Goal: Task Accomplishment & Management: Complete application form

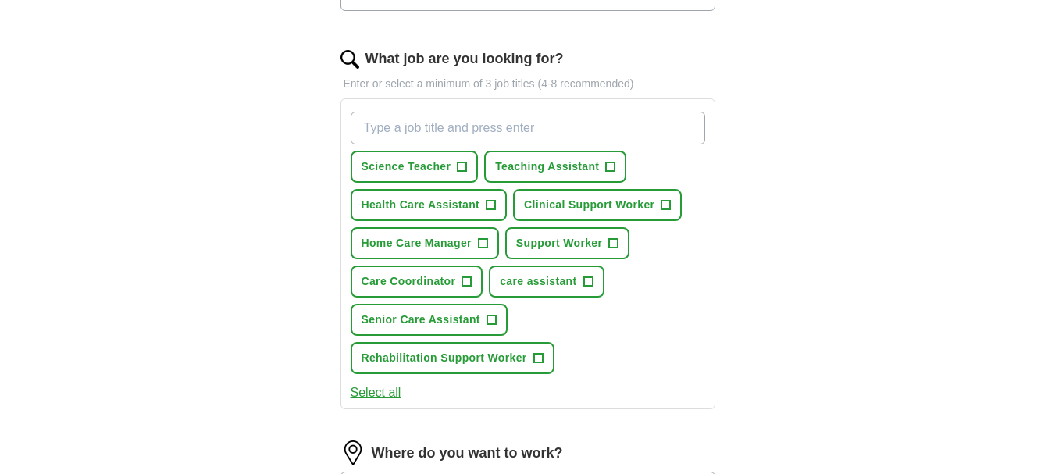
scroll to position [478, 0]
click at [579, 242] on span "Support Worker" at bounding box center [559, 241] width 86 height 16
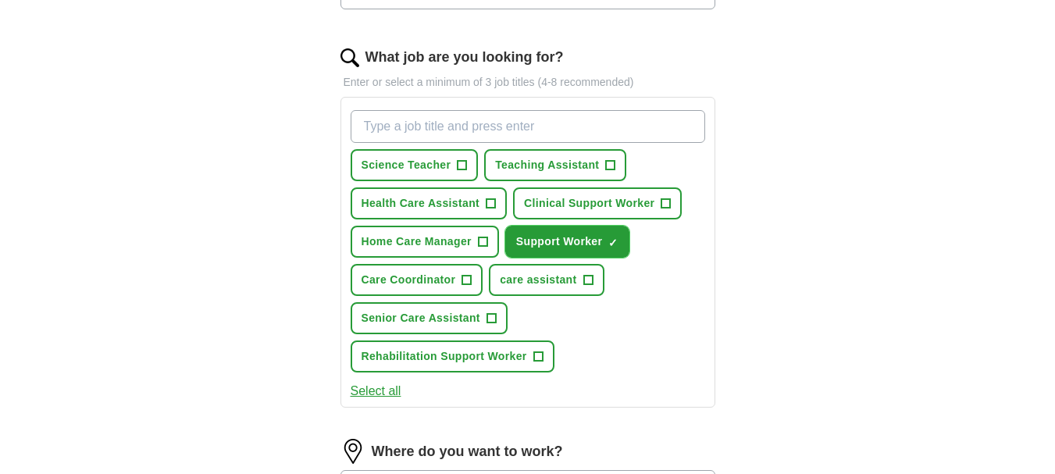
click at [592, 237] on span "Support Worker" at bounding box center [559, 241] width 86 height 16
click at [576, 238] on span "Support Worker" at bounding box center [559, 241] width 86 height 16
click at [585, 281] on span "+" at bounding box center [587, 280] width 9 height 12
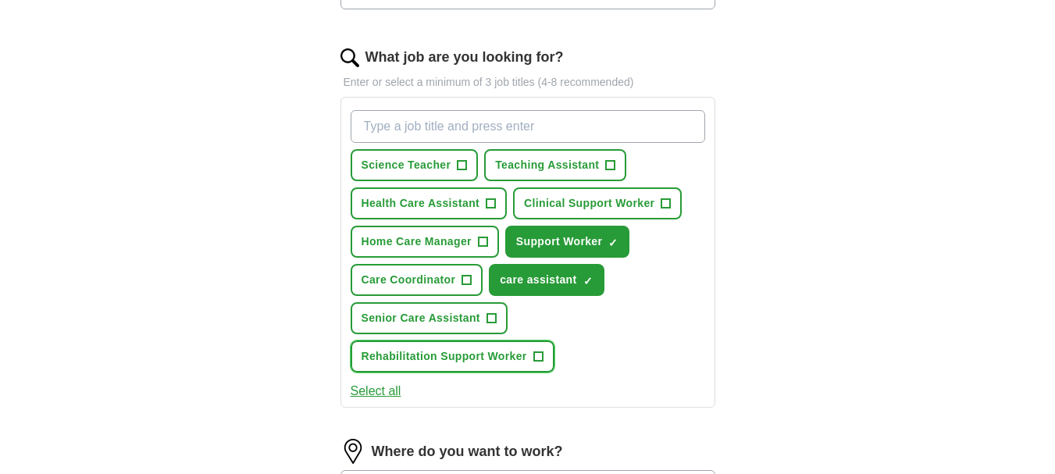
click at [533, 362] on span "+" at bounding box center [537, 357] width 9 height 12
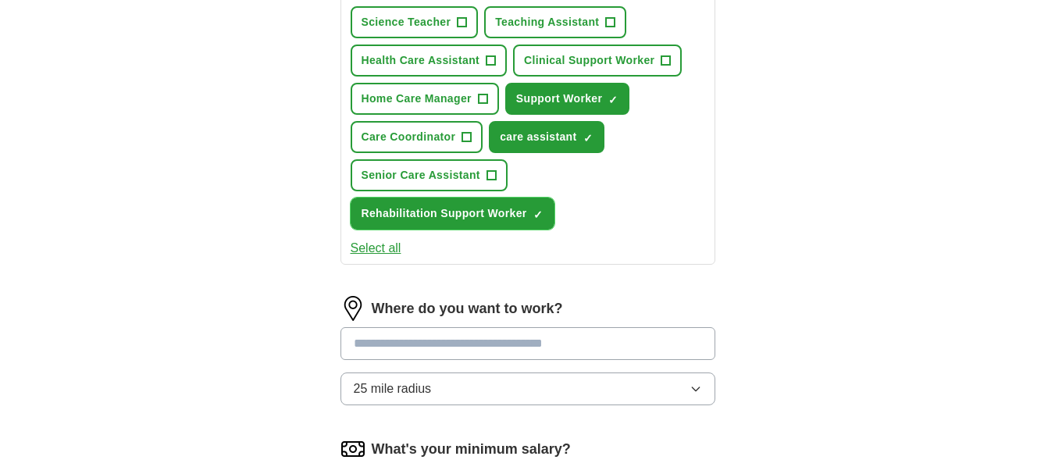
scroll to position [655, 0]
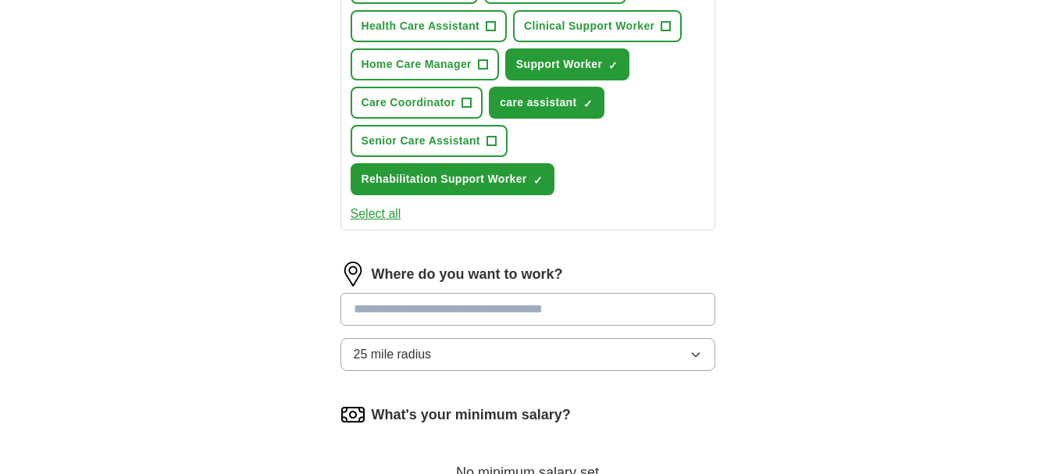
click at [439, 311] on input at bounding box center [527, 309] width 375 height 33
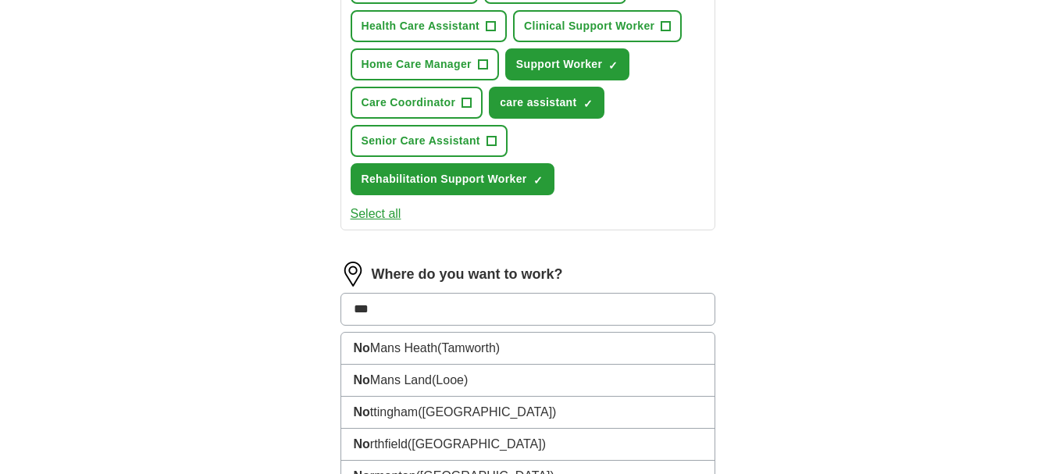
type input "****"
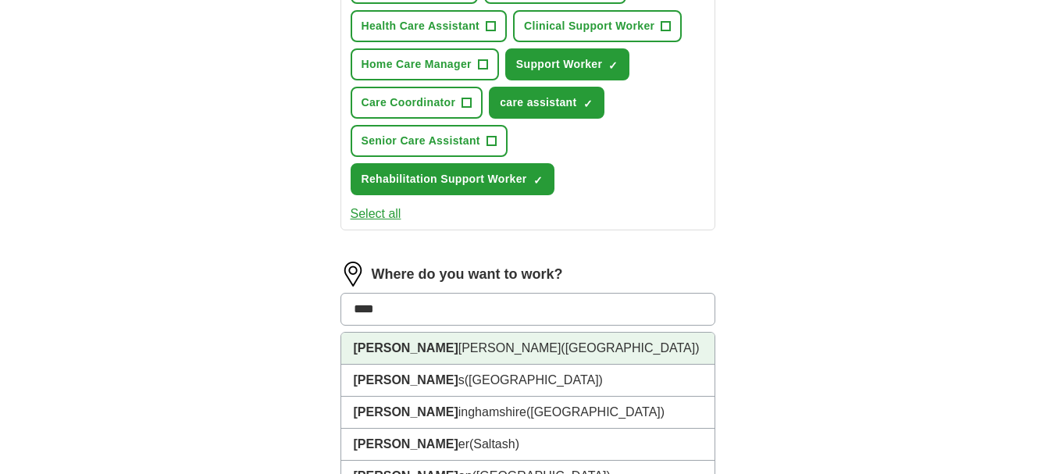
click at [416, 357] on li "[PERSON_NAME] [PERSON_NAME] ([GEOGRAPHIC_DATA])" at bounding box center [527, 349] width 373 height 32
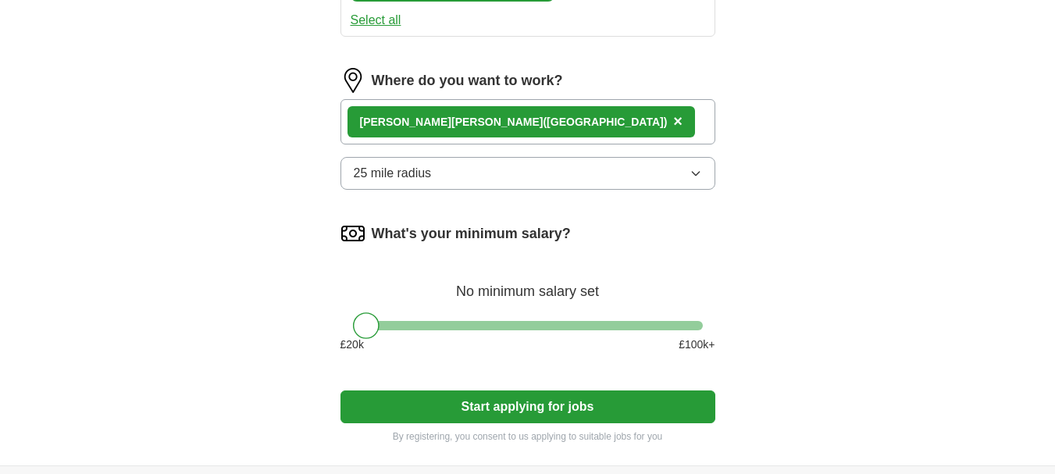
scroll to position [850, 0]
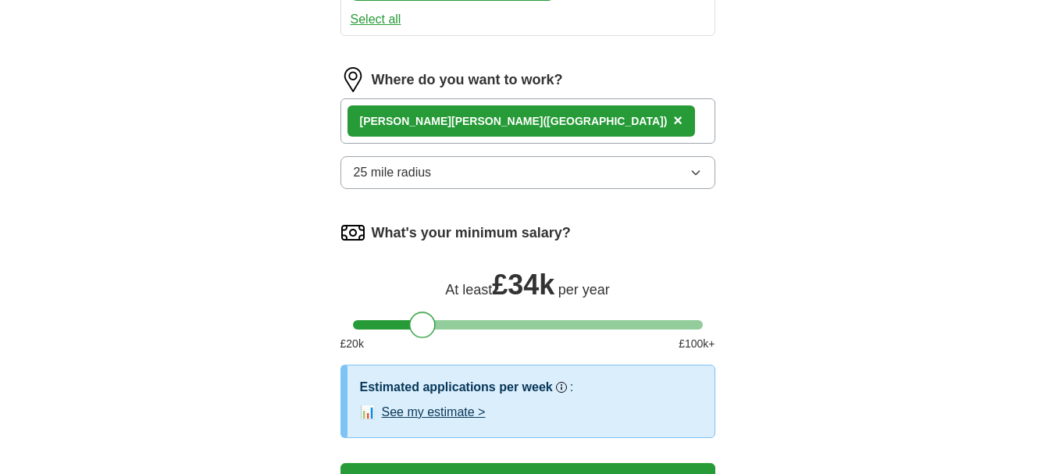
drag, startPoint x: 367, startPoint y: 320, endPoint x: 422, endPoint y: 330, distance: 55.5
click at [422, 330] on div at bounding box center [422, 325] width 27 height 27
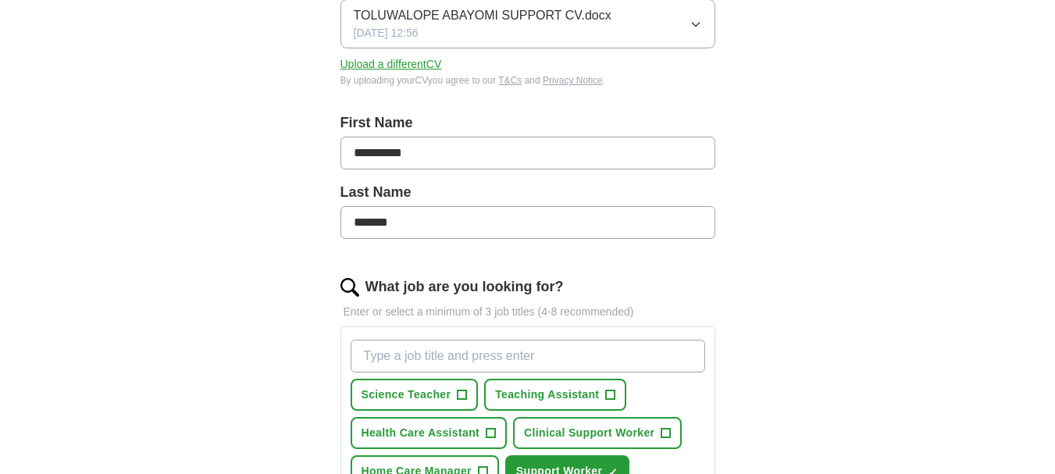
scroll to position [249, 0]
click at [545, 315] on p "Enter or select a minimum of 3 job titles (4-8 recommended)" at bounding box center [527, 311] width 375 height 16
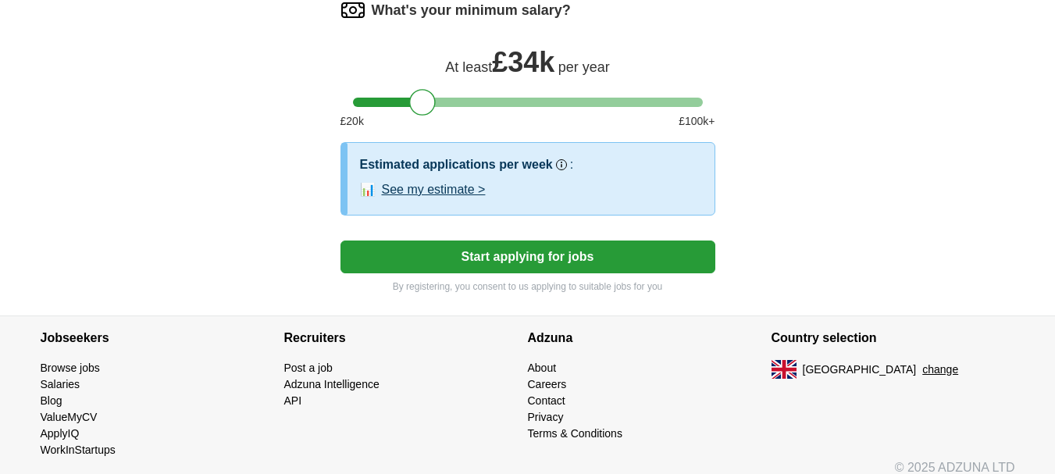
scroll to position [1088, 0]
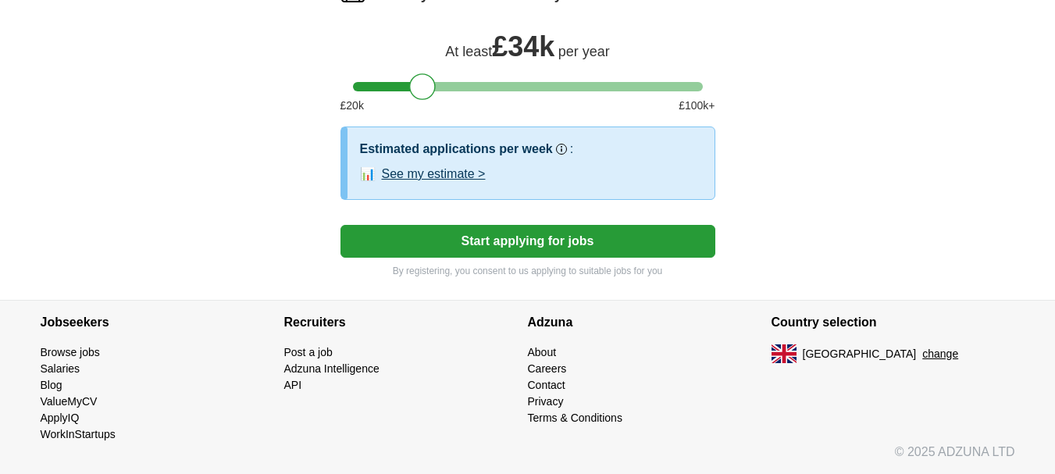
click at [596, 244] on button "Start applying for jobs" at bounding box center [527, 241] width 375 height 33
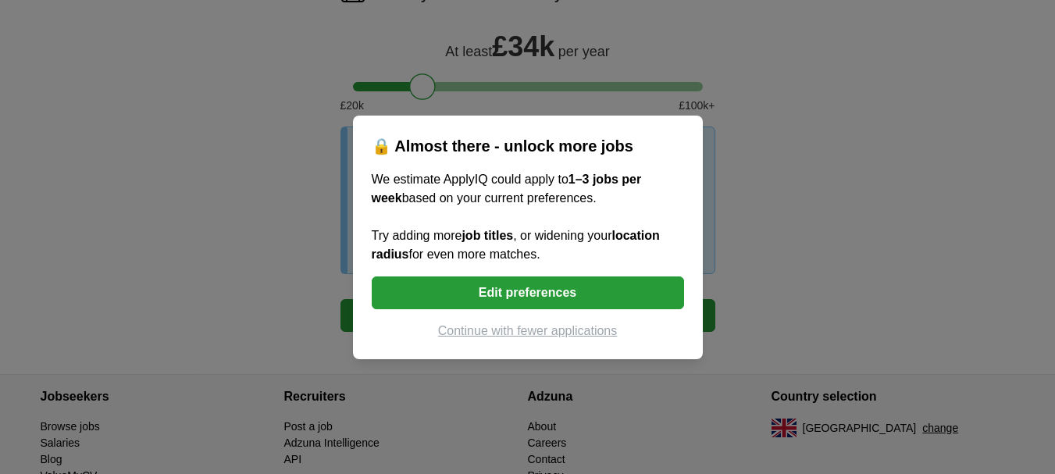
click at [538, 326] on button "Continue with fewer applications" at bounding box center [528, 331] width 312 height 19
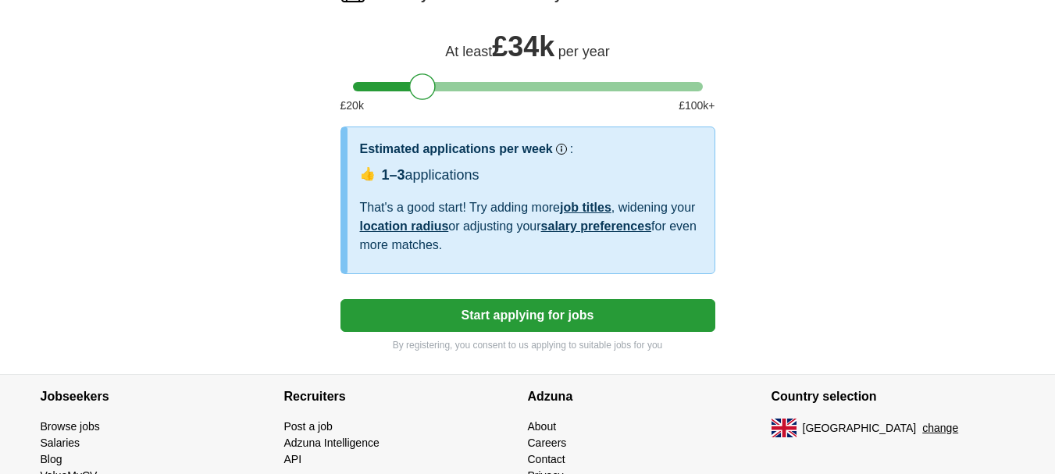
select select "**"
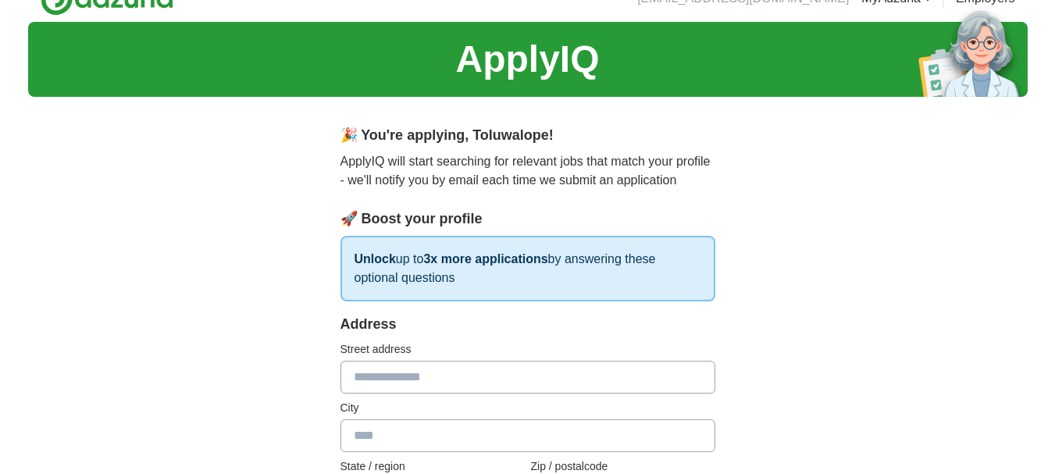
scroll to position [44, 0]
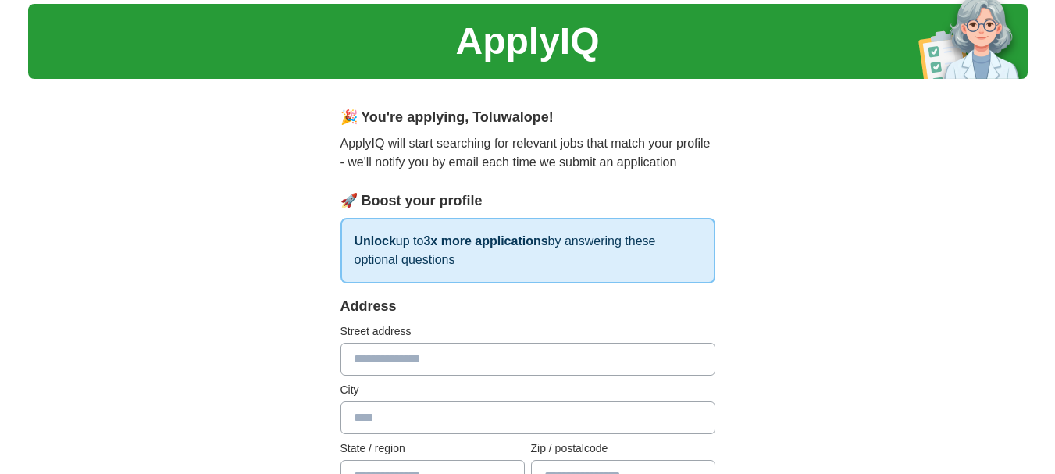
click at [373, 355] on input "text" at bounding box center [527, 359] width 375 height 33
type input "**********"
type input "*******"
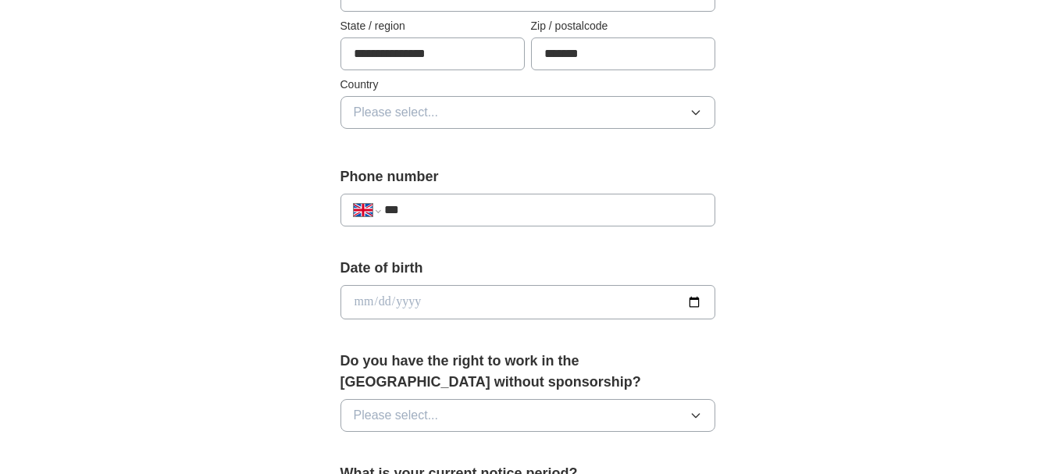
scroll to position [474, 0]
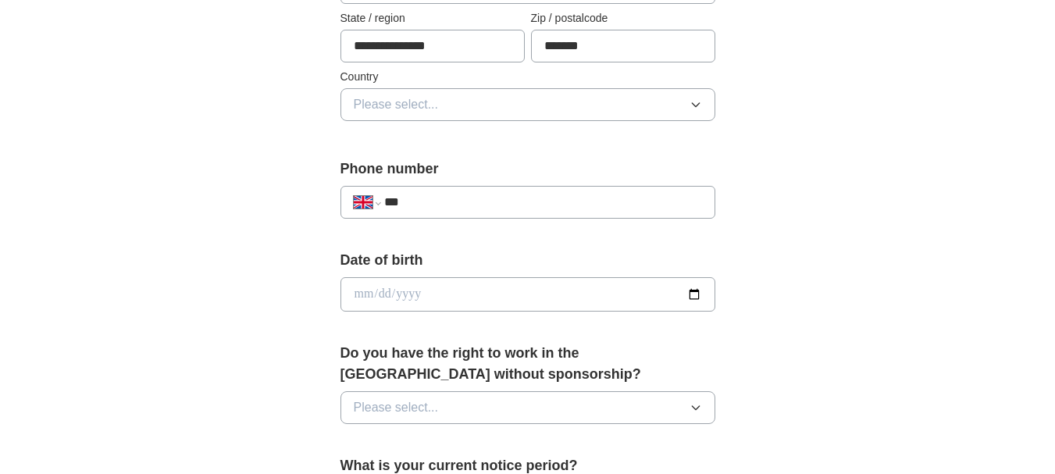
click at [703, 109] on button "Please select..." at bounding box center [527, 104] width 375 height 33
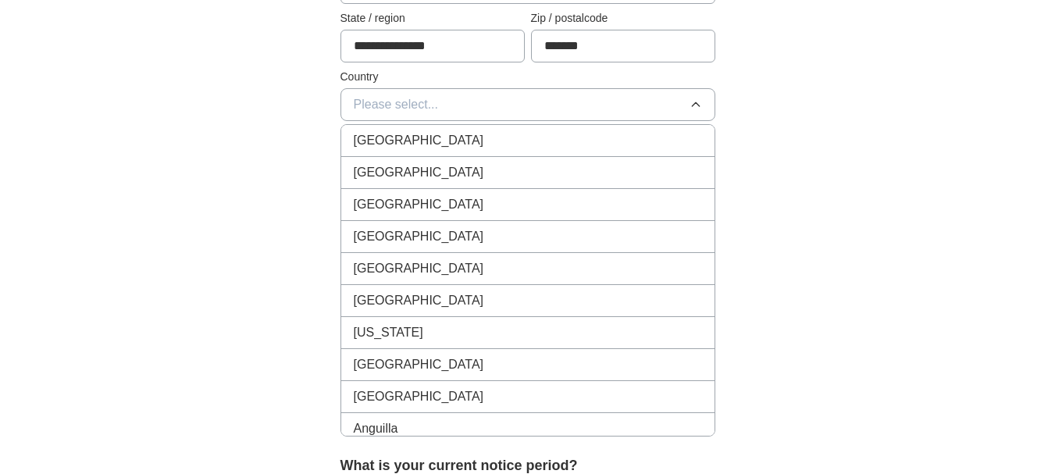
click at [514, 135] on div "[GEOGRAPHIC_DATA]" at bounding box center [528, 140] width 348 height 19
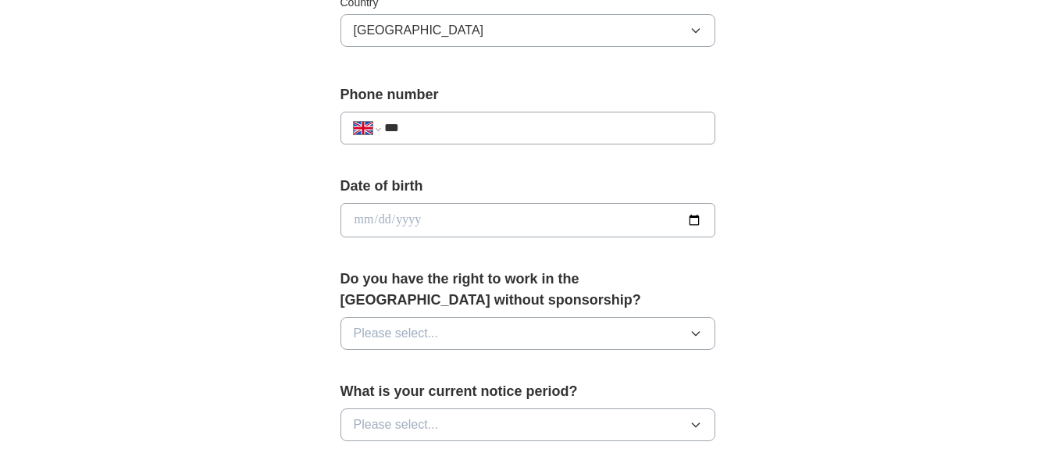
scroll to position [549, 0]
click at [420, 118] on input "***" at bounding box center [542, 127] width 317 height 19
type input "**********"
click at [449, 210] on input "date" at bounding box center [527, 219] width 375 height 34
type input "**********"
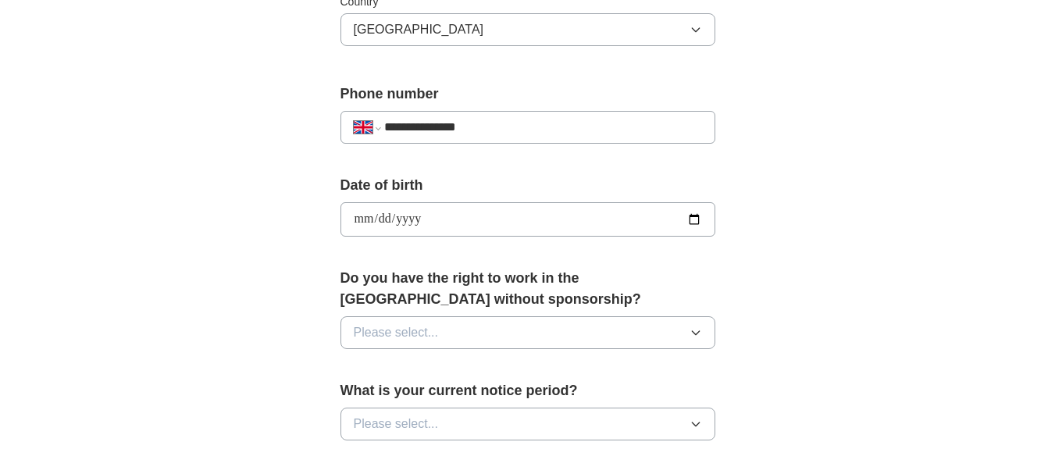
click at [698, 333] on icon "button" at bounding box center [695, 333] width 7 height 4
click at [369, 379] on li "Yes" at bounding box center [527, 369] width 373 height 32
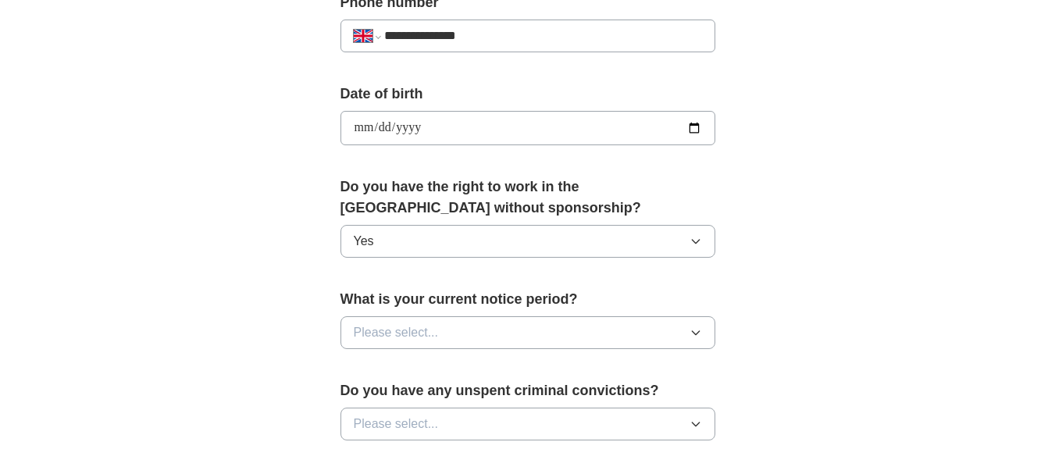
scroll to position [641, 0]
click at [700, 337] on icon "button" at bounding box center [696, 332] width 12 height 12
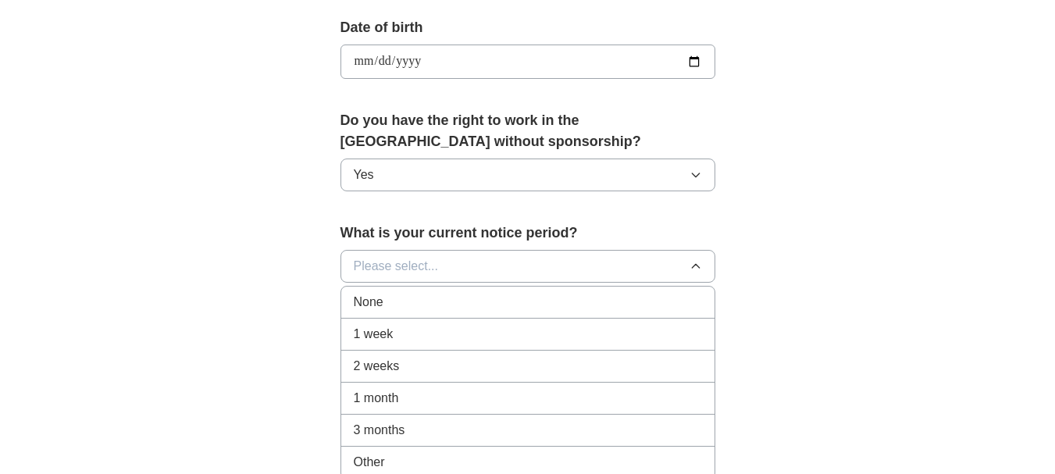
scroll to position [705, 0]
click at [404, 361] on div "2 weeks" at bounding box center [528, 367] width 348 height 19
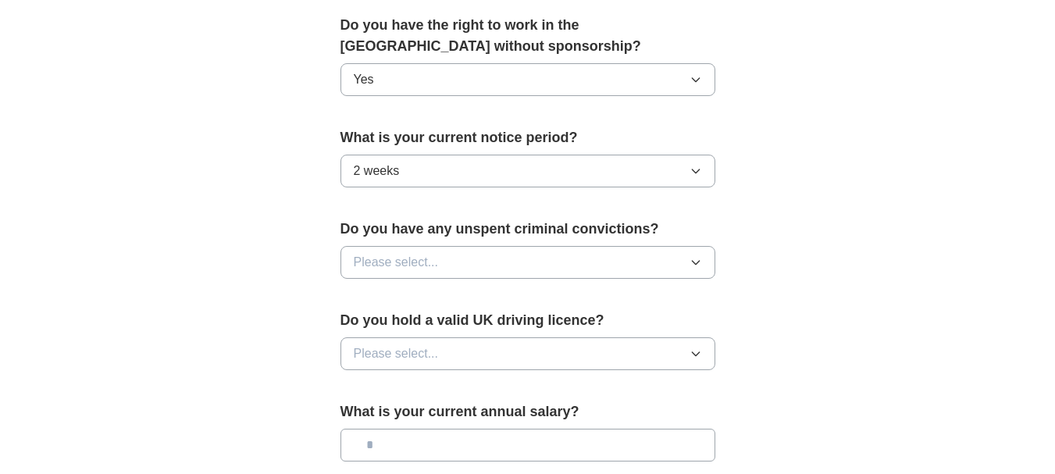
scroll to position [789, 0]
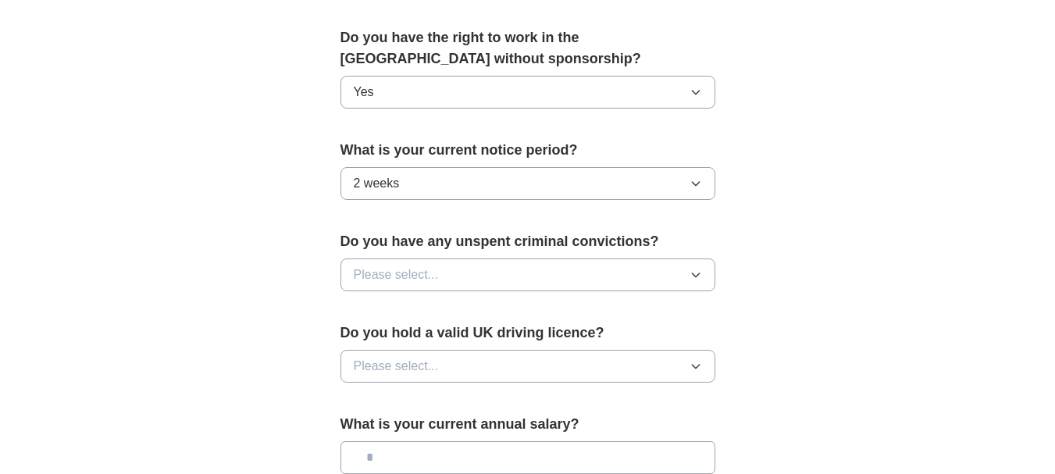
click at [705, 274] on button "Please select..." at bounding box center [527, 274] width 375 height 33
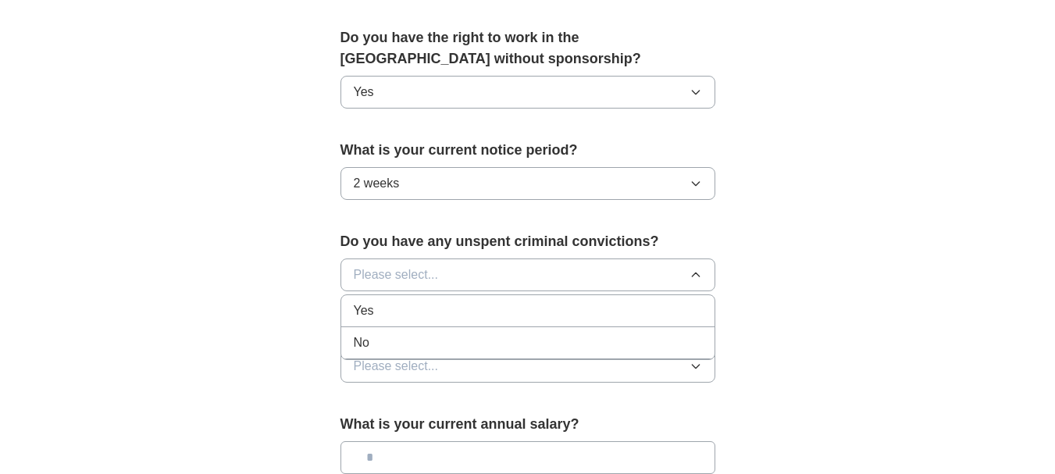
click at [367, 343] on span "No" at bounding box center [362, 342] width 16 height 19
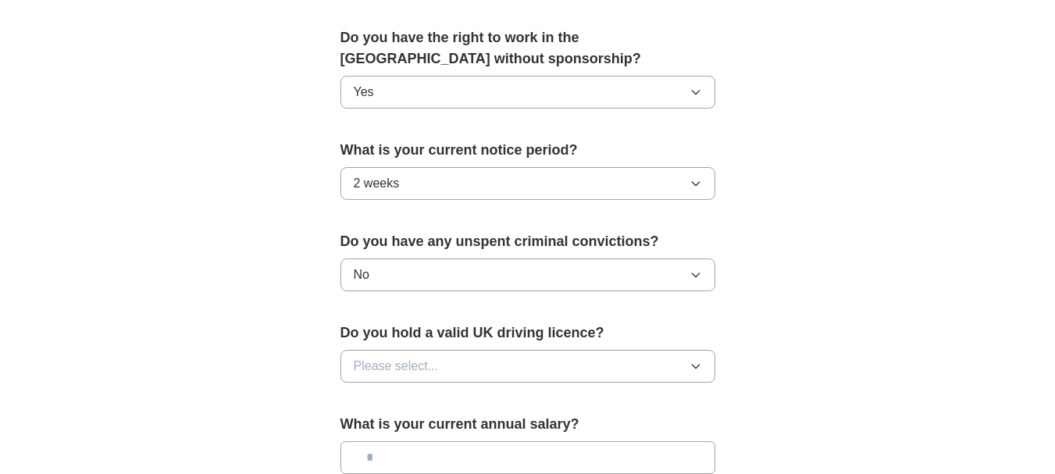
click at [690, 369] on icon "button" at bounding box center [696, 366] width 12 height 12
click at [361, 410] on span "Yes" at bounding box center [364, 402] width 20 height 19
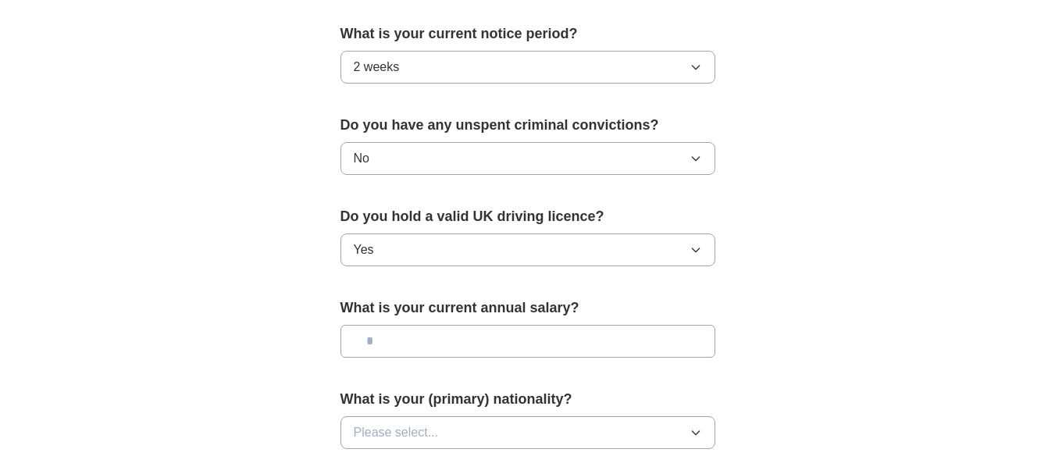
scroll to position [907, 0]
click at [380, 347] on input "text" at bounding box center [527, 339] width 375 height 33
click at [380, 347] on input "***" at bounding box center [527, 339] width 375 height 33
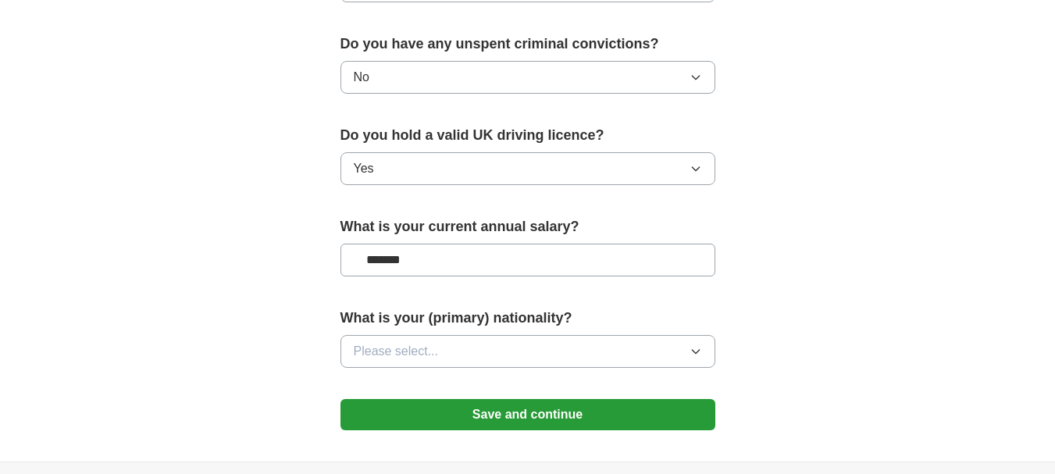
scroll to position [989, 0]
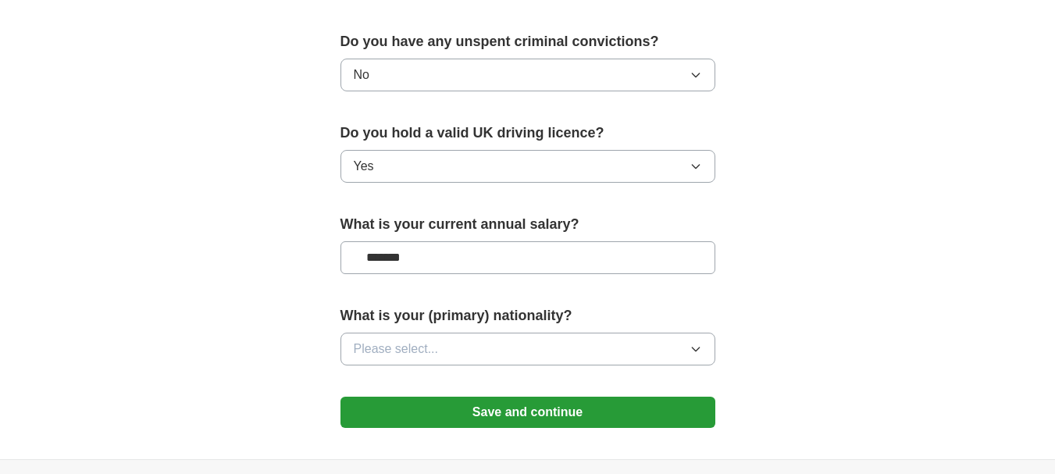
type input "*******"
click at [688, 358] on button "Please select..." at bounding box center [527, 349] width 375 height 33
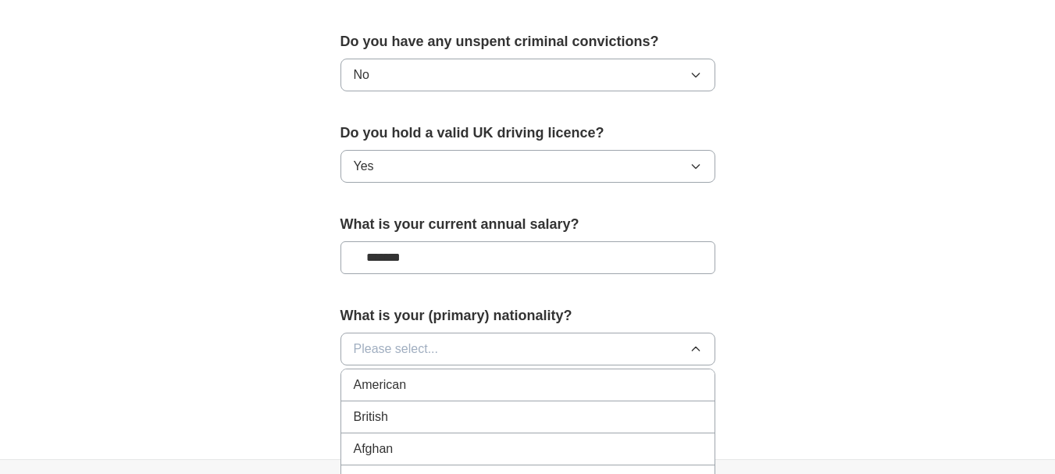
click at [403, 344] on span "Please select..." at bounding box center [396, 349] width 85 height 19
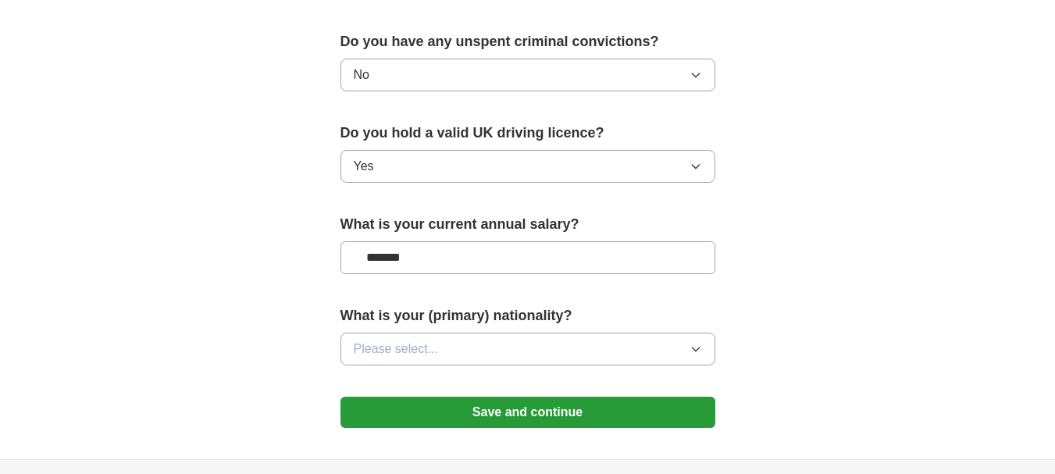
click at [692, 346] on icon "button" at bounding box center [696, 349] width 12 height 12
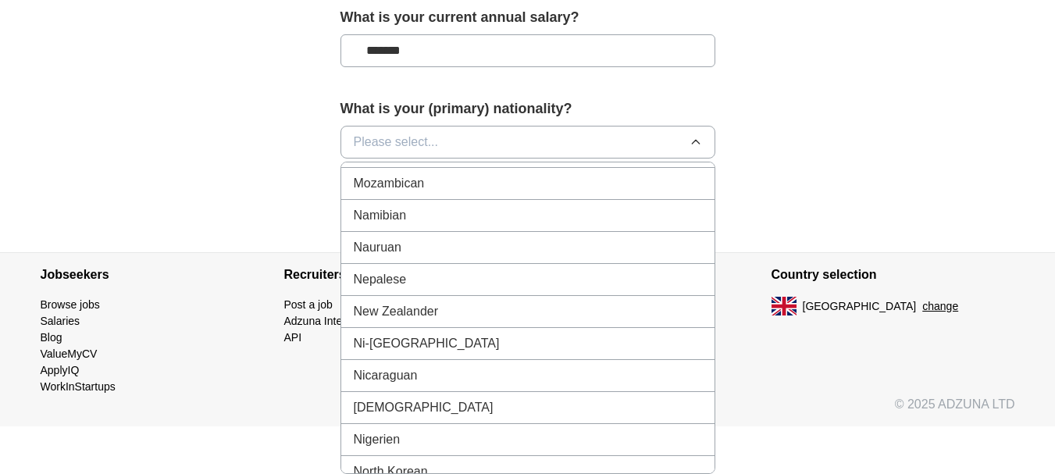
scroll to position [3925, 0]
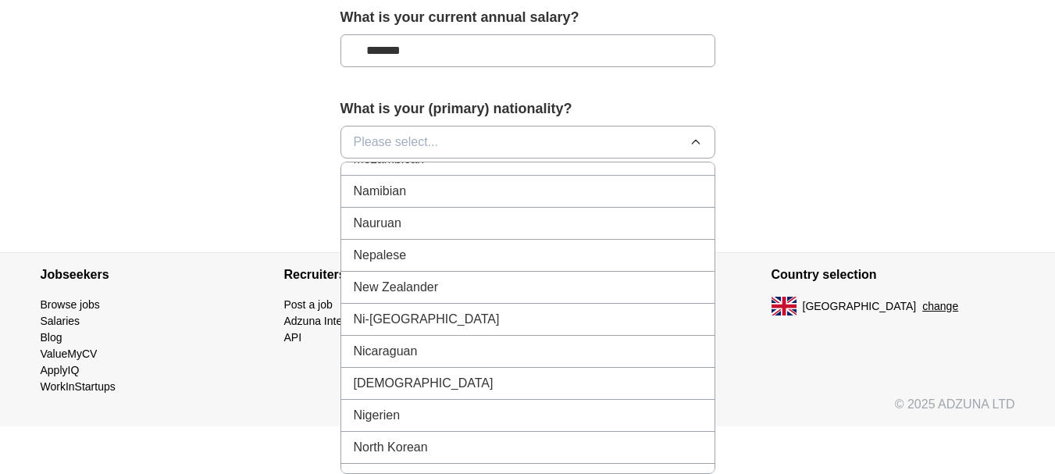
click at [397, 386] on span "[DEMOGRAPHIC_DATA]" at bounding box center [424, 383] width 140 height 19
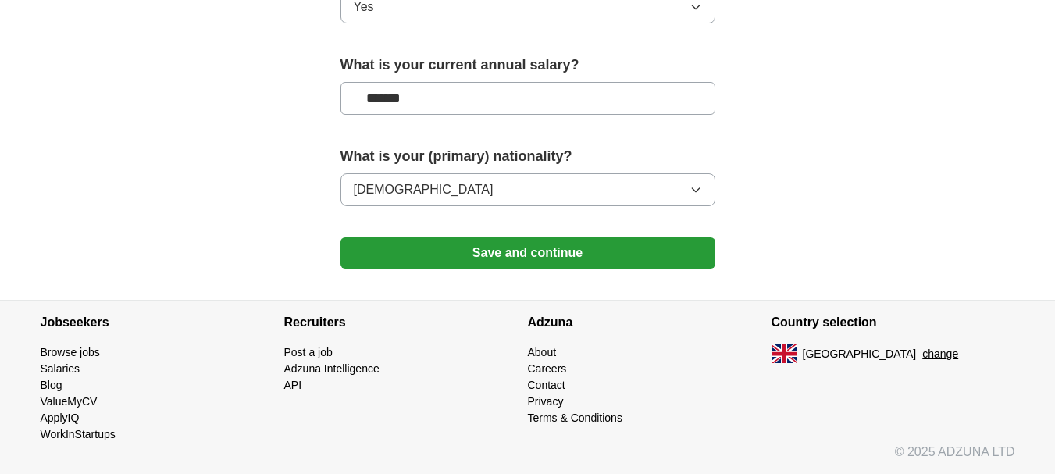
click at [536, 255] on button "Save and continue" at bounding box center [527, 252] width 375 height 31
